Goal: Information Seeking & Learning: Learn about a topic

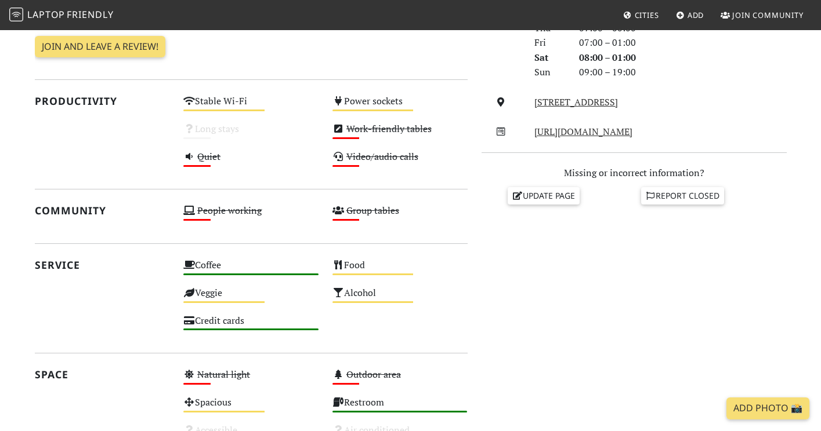
scroll to position [397, 0]
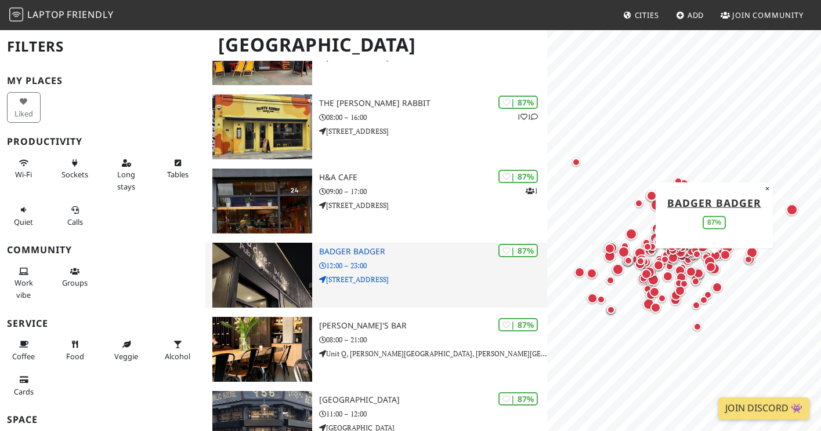
scroll to position [1523, 0]
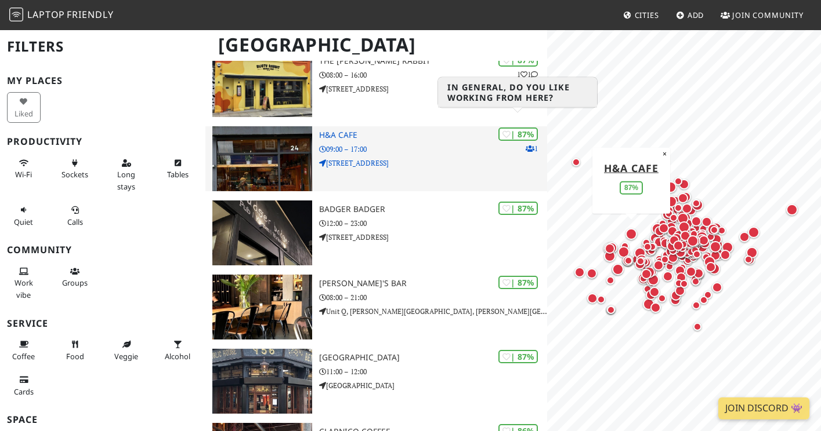
click at [515, 128] on div "| 87%" at bounding box center [517, 134] width 39 height 13
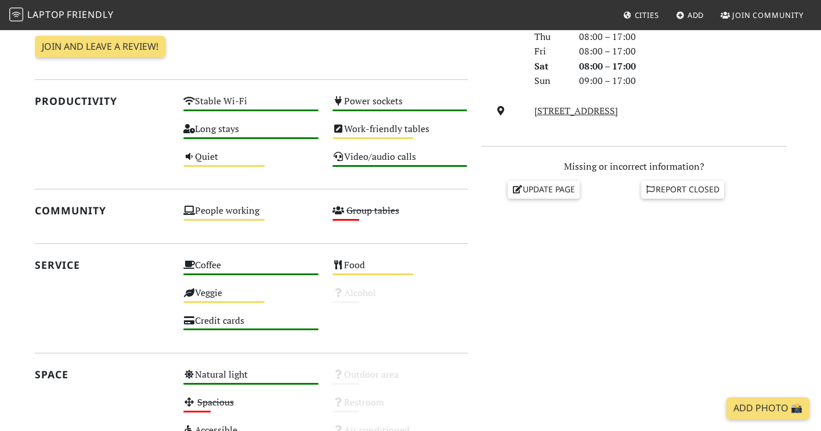
scroll to position [377, 0]
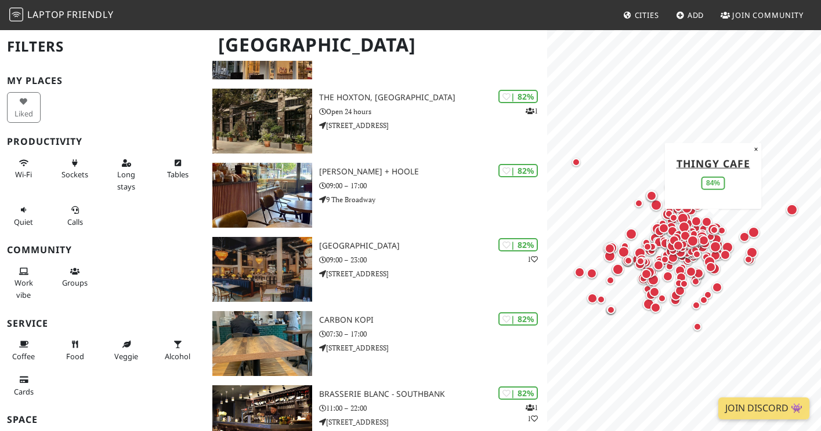
scroll to position [3313, 0]
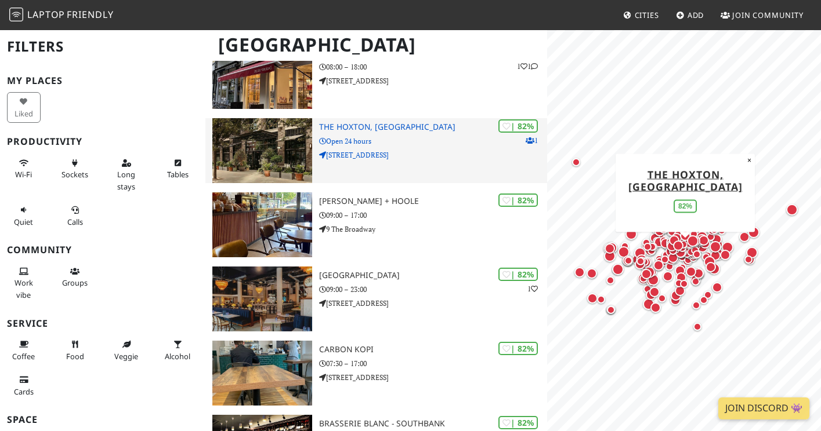
click at [424, 118] on div "| 82% 1 The Hoxton, Southwark Open 24 hours 40 Blackfriars Road" at bounding box center [433, 150] width 228 height 65
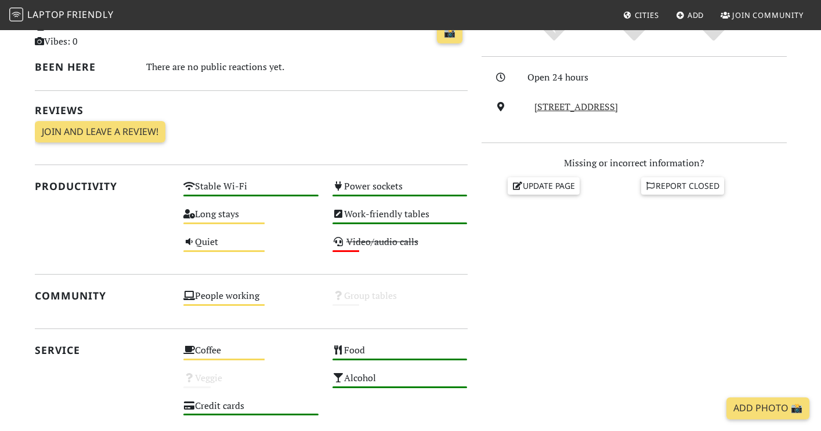
scroll to position [288, 0]
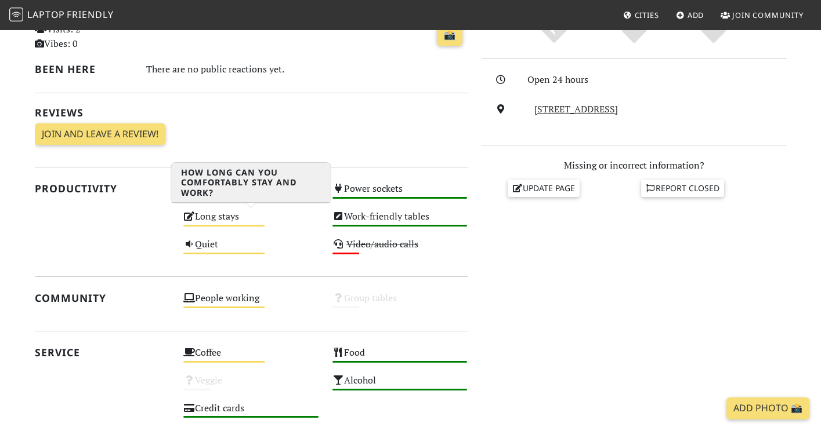
click at [204, 223] on div "Long stays Medium" at bounding box center [250, 222] width 149 height 28
